Goal: Task Accomplishment & Management: Use online tool/utility

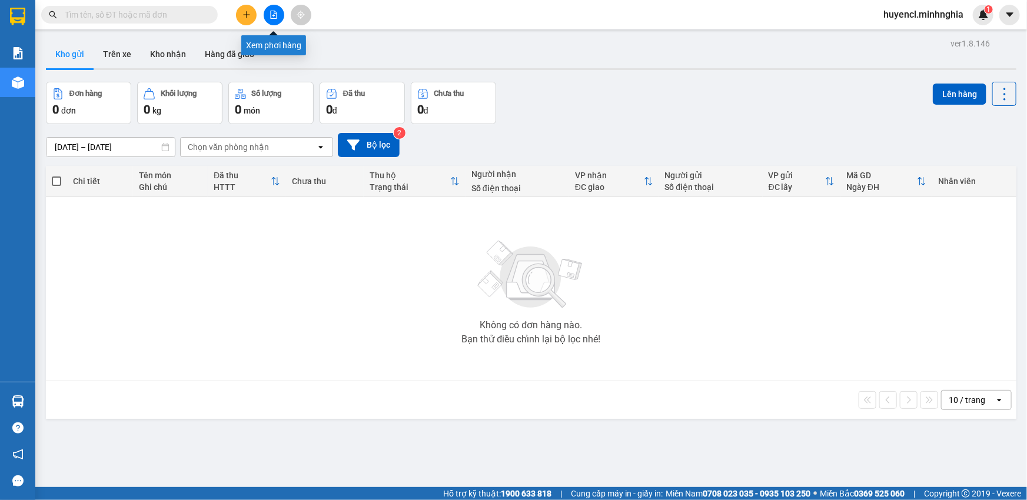
click at [265, 15] on button at bounding box center [274, 15] width 21 height 21
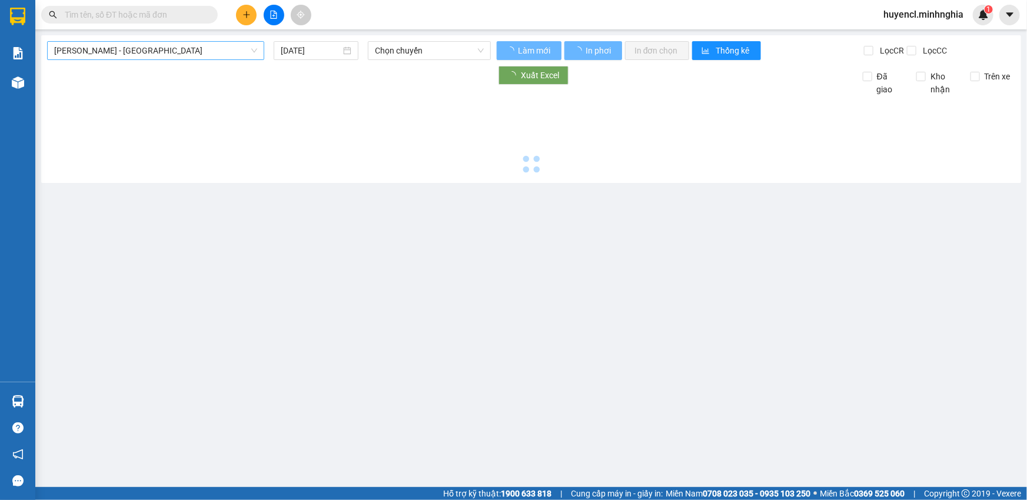
click at [129, 53] on span "[PERSON_NAME] - [GEOGRAPHIC_DATA]" at bounding box center [155, 51] width 203 height 18
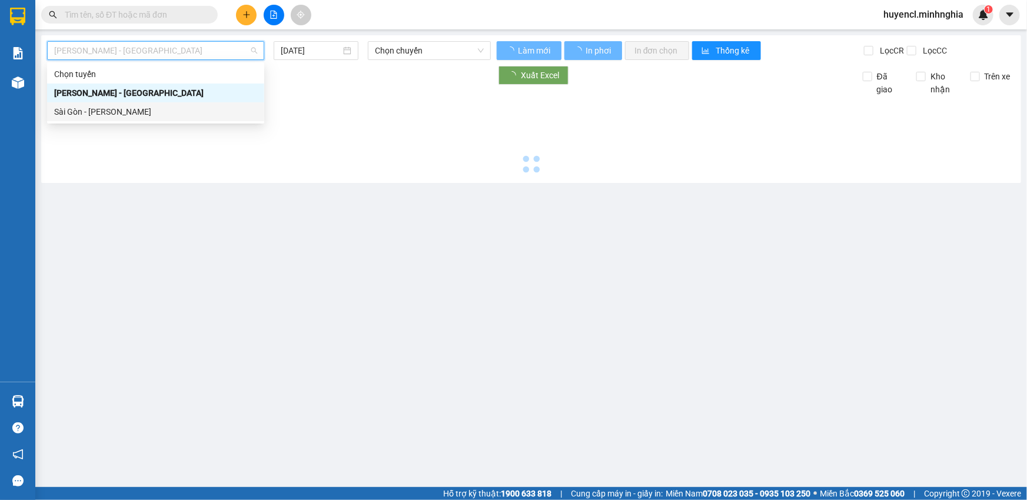
click at [123, 112] on div "Sài Gòn - [PERSON_NAME]" at bounding box center [155, 111] width 203 height 13
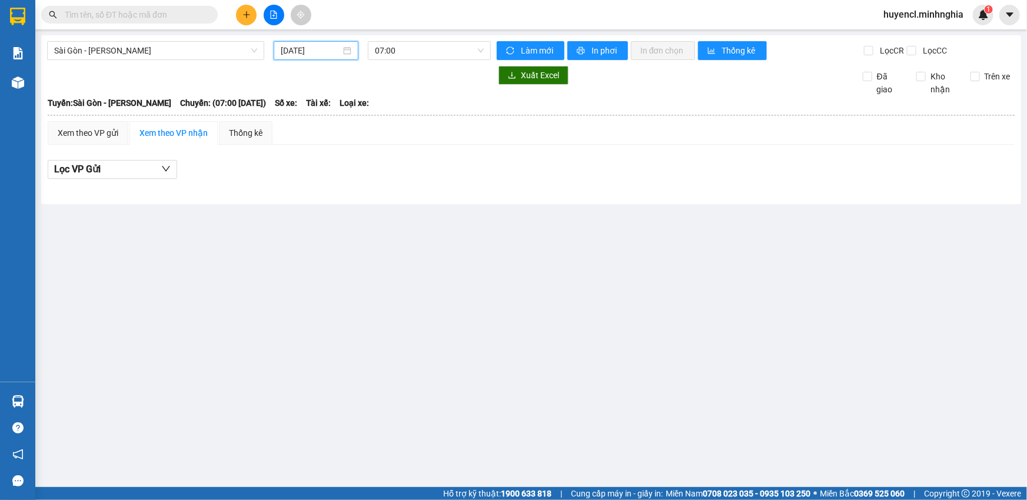
click at [318, 54] on input "[DATE]" at bounding box center [311, 50] width 60 height 13
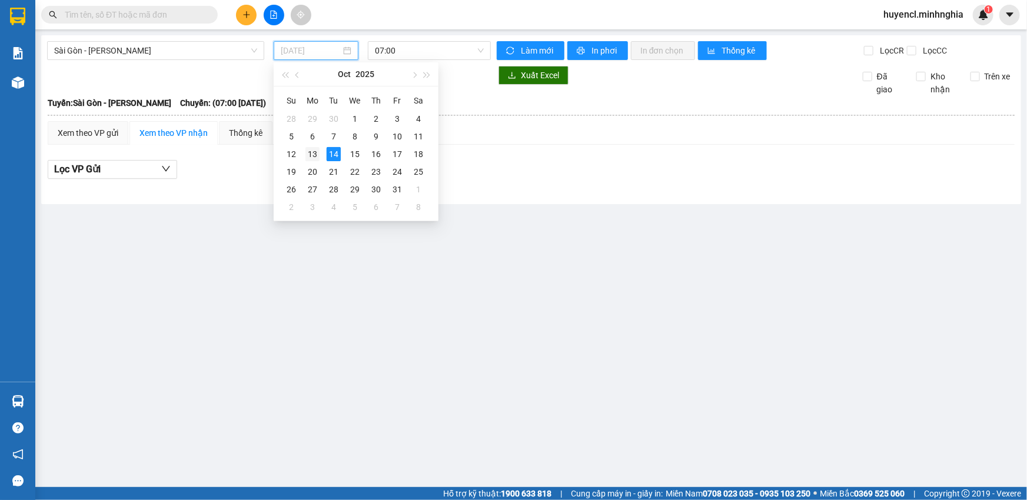
click at [318, 154] on div "13" at bounding box center [312, 154] width 14 height 14
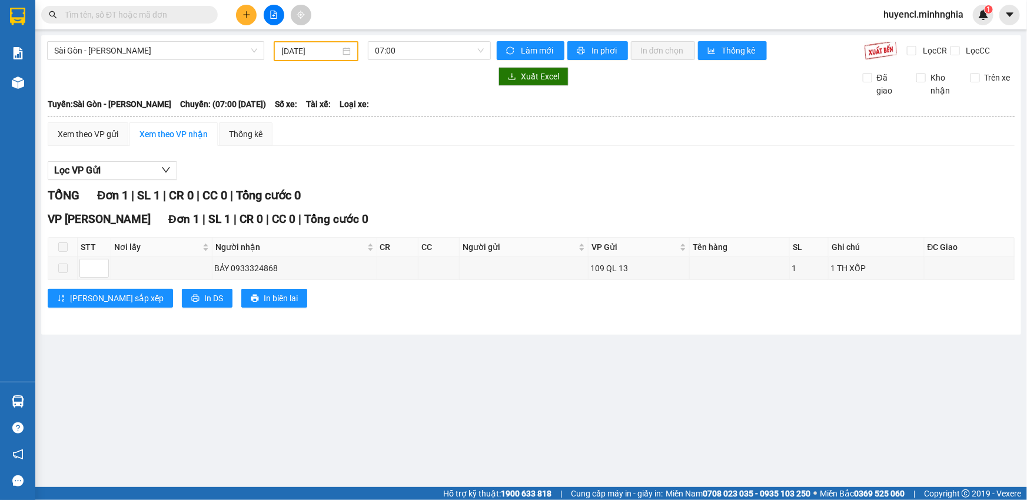
click at [324, 44] on div "[DATE]" at bounding box center [316, 51] width 85 height 20
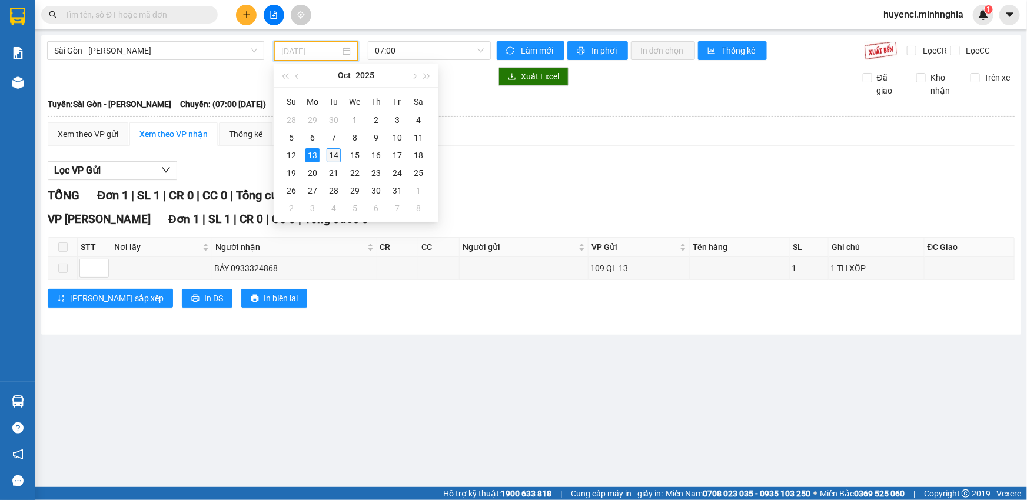
click at [328, 152] on div "14" at bounding box center [334, 155] width 14 height 14
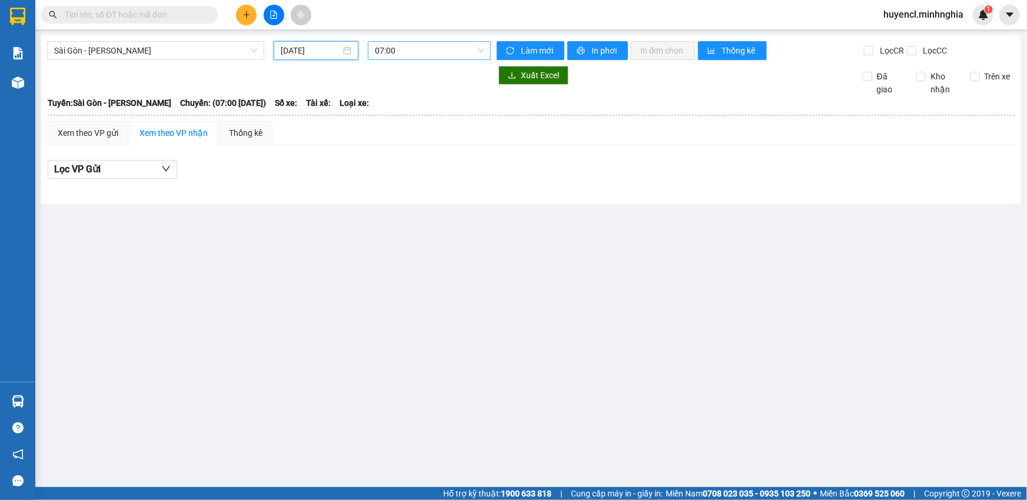
click at [431, 53] on span "07:00" at bounding box center [429, 51] width 109 height 18
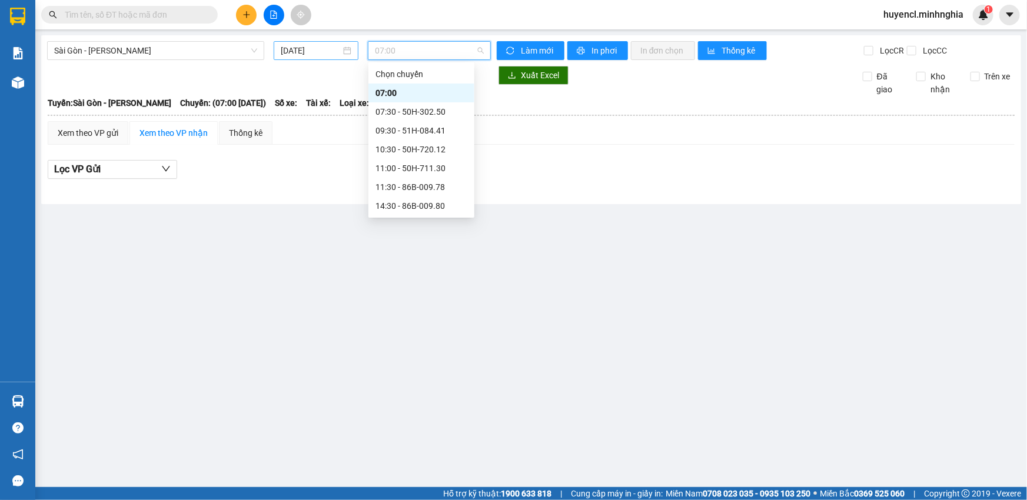
click at [290, 54] on input "[DATE]" at bounding box center [311, 50] width 60 height 13
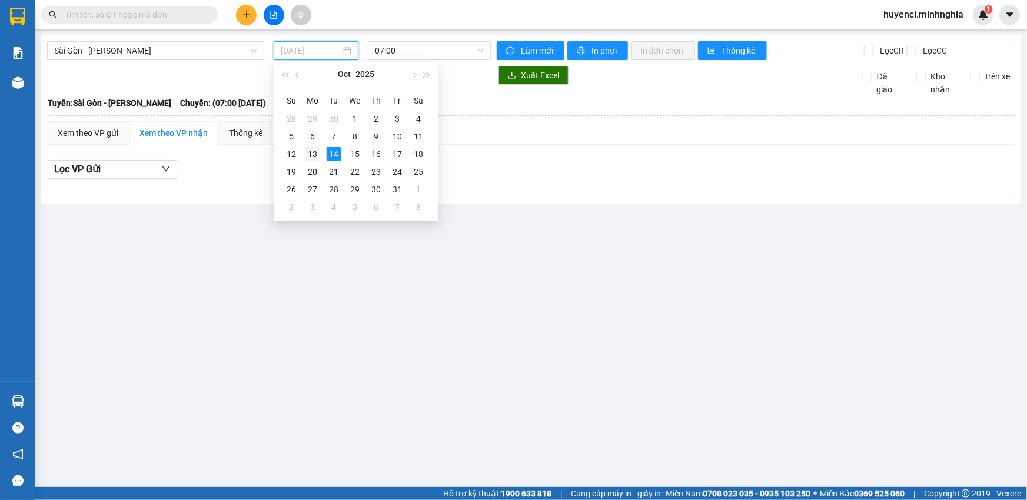
click at [311, 154] on div "13" at bounding box center [312, 154] width 14 height 14
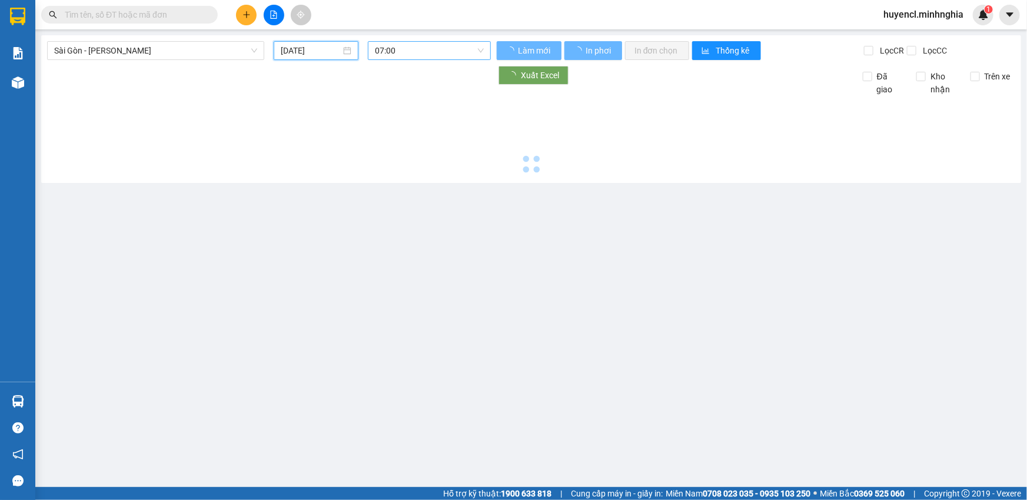
type input "[DATE]"
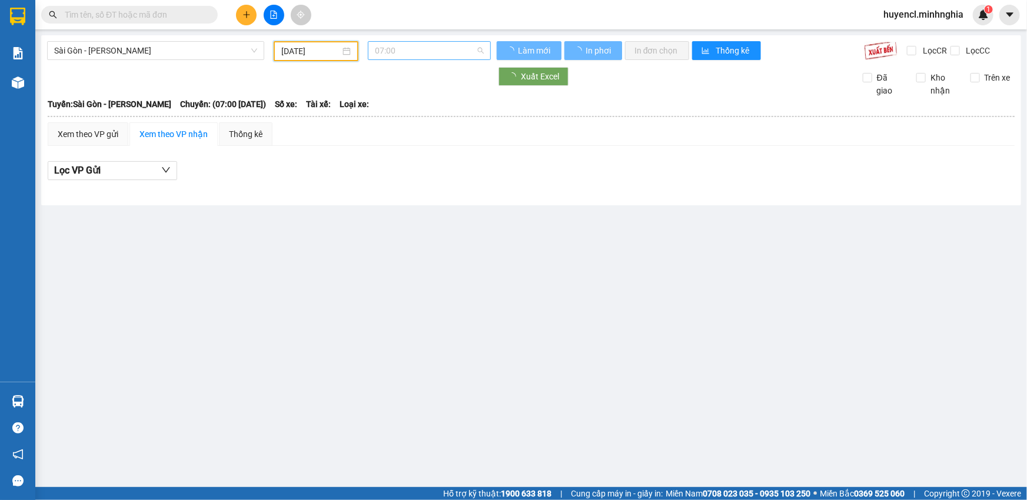
click at [434, 51] on span "07:00" at bounding box center [429, 51] width 109 height 18
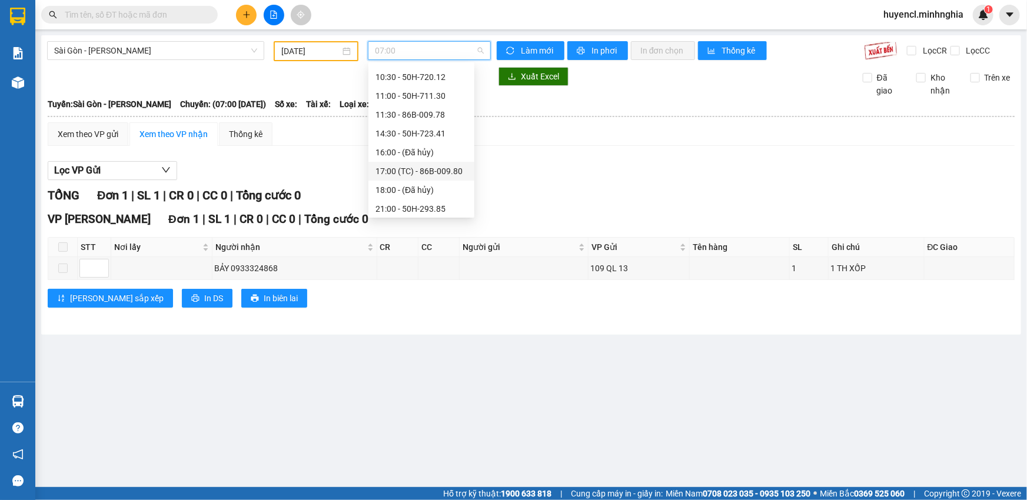
scroll to position [112, 0]
click at [443, 129] on div "17:00 (TC) - 86B-009.80" at bounding box center [422, 131] width 92 height 13
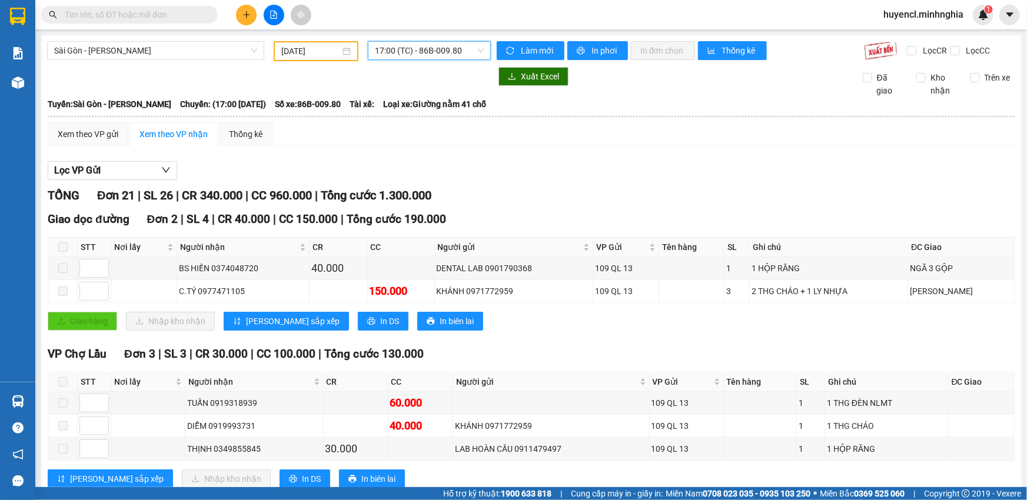
click at [421, 54] on span "17:00 (TC) - 86B-009.80" at bounding box center [429, 51] width 109 height 18
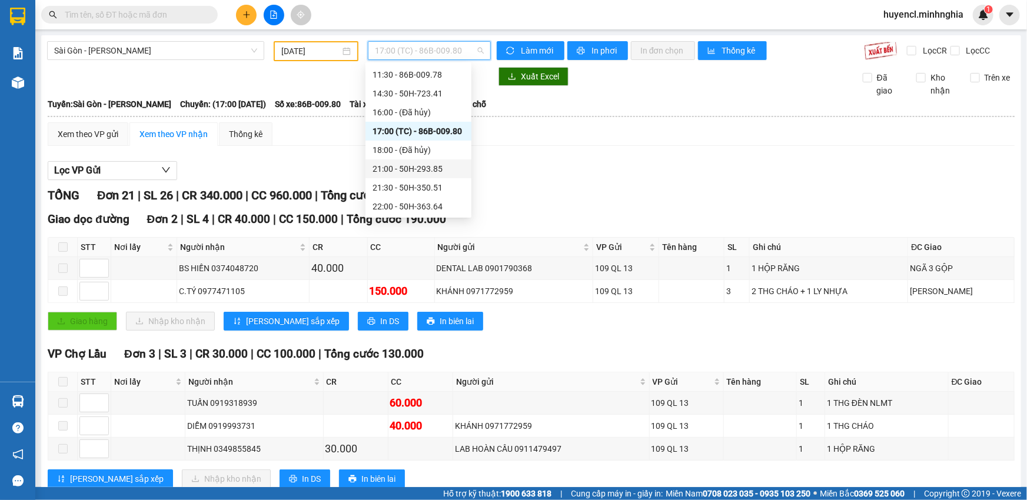
click at [437, 178] on div "21:30 - 50H-350.51" at bounding box center [419, 187] width 106 height 19
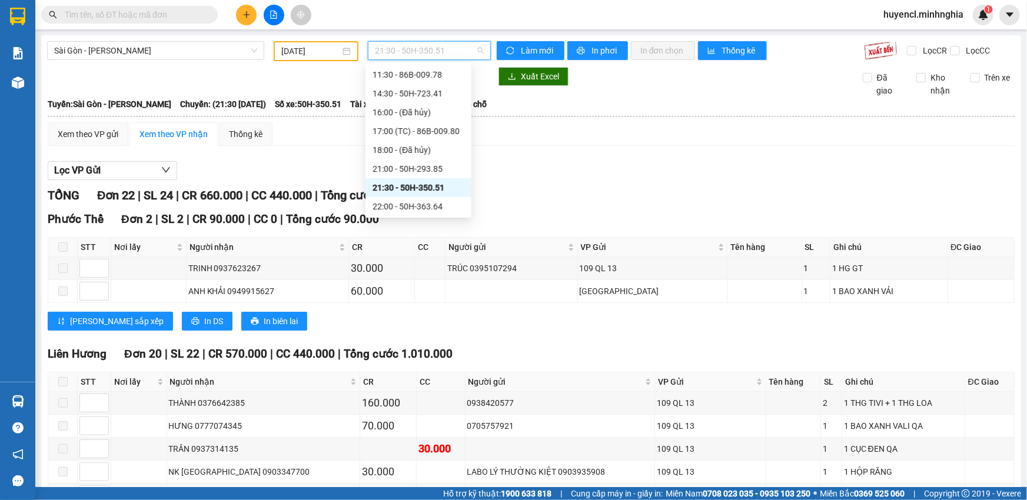
click at [437, 45] on span "21:30 - 50H-350.51" at bounding box center [429, 51] width 109 height 18
click at [406, 174] on div "21:00 - 50H-293.85" at bounding box center [419, 168] width 92 height 13
